Goal: Contribute content

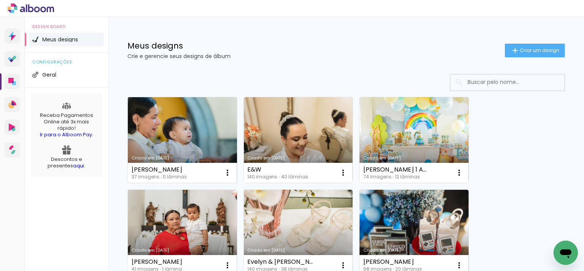
click at [190, 141] on link "Criado em [DATE]" at bounding box center [182, 140] width 109 height 86
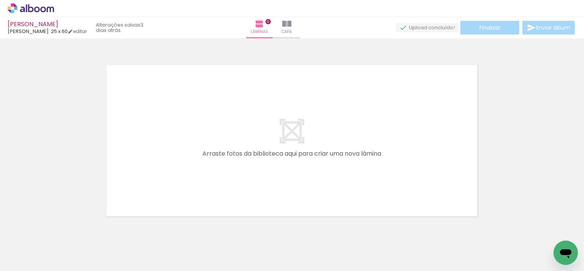
click at [33, 259] on span "Adicionar Fotos" at bounding box center [27, 261] width 23 height 8
click at [0, 0] on input "file" at bounding box center [0, 0] width 0 height 0
